Goal: Task Accomplishment & Management: Complete application form

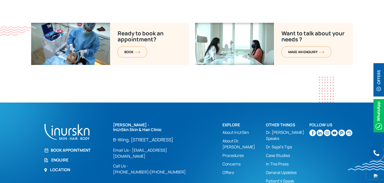
scroll to position [2035, 0]
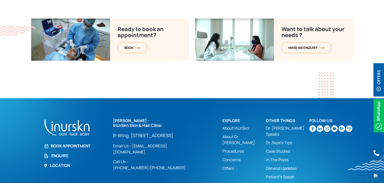
click at [63, 153] on link "Enquire" at bounding box center [75, 156] width 63 height 6
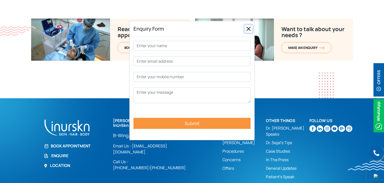
click at [248, 30] on button "Close" at bounding box center [248, 29] width 8 height 8
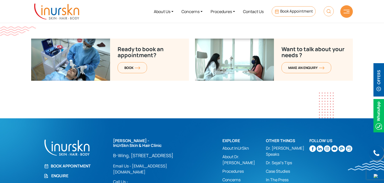
scroll to position [2010, 0]
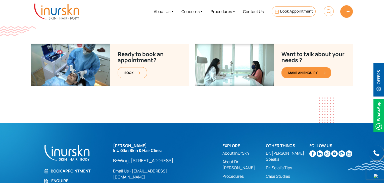
click at [298, 71] on span "MAKE AN enquiry" at bounding box center [306, 73] width 36 height 5
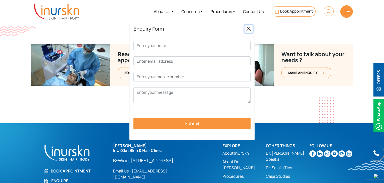
click at [250, 28] on button "Close" at bounding box center [248, 29] width 8 height 8
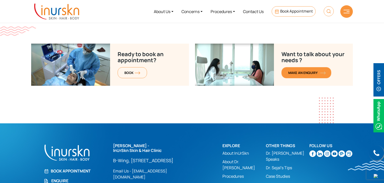
click at [302, 71] on span "MAKE AN enquiry" at bounding box center [306, 73] width 36 height 5
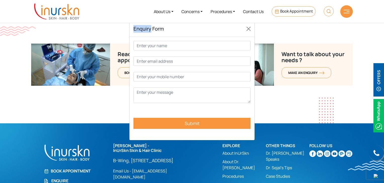
drag, startPoint x: 134, startPoint y: 28, endPoint x: 151, endPoint y: 30, distance: 17.4
click at [151, 30] on h5 "Enquiry Form" at bounding box center [148, 29] width 30 height 8
copy h5 "Enquiry"
click at [247, 28] on button "Close" at bounding box center [248, 29] width 8 height 8
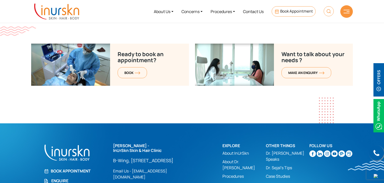
click at [350, 10] on div at bounding box center [346, 11] width 13 height 13
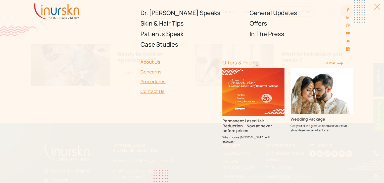
drag, startPoint x: 377, startPoint y: 6, endPoint x: 360, endPoint y: 6, distance: 16.8
click at [377, 6] on div at bounding box center [374, 9] width 11 height 11
